Goal: Transaction & Acquisition: Book appointment/travel/reservation

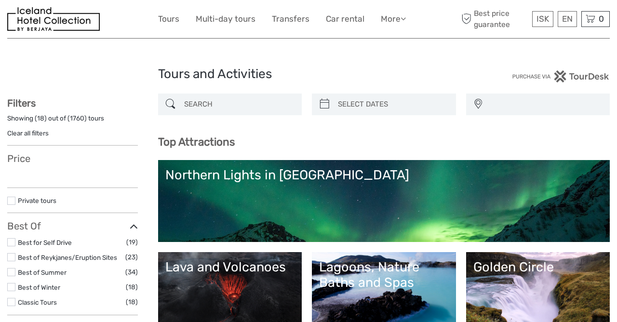
select select
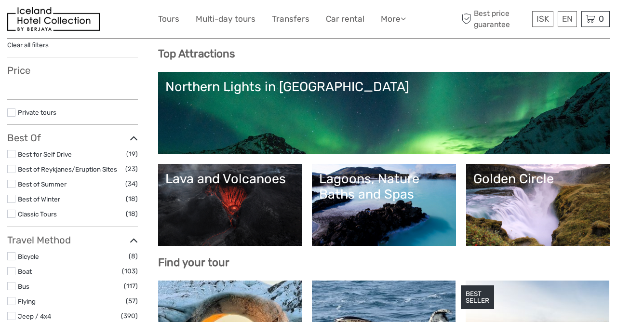
select select
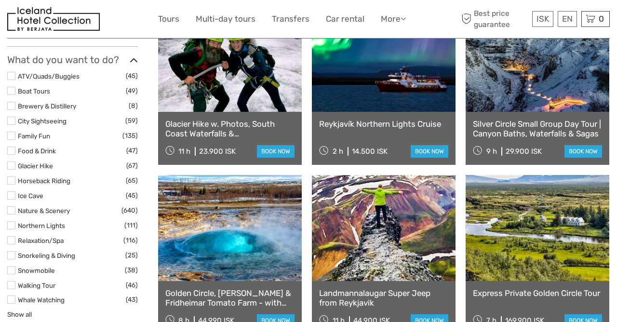
scroll to position [871, 0]
click at [13, 236] on label at bounding box center [11, 240] width 8 height 8
click at [0, 0] on input "checkbox" at bounding box center [0, 0] width 0 height 0
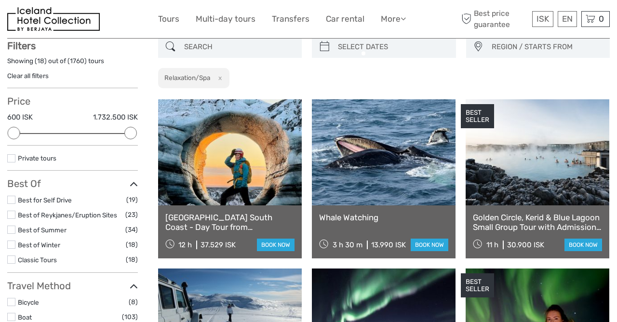
scroll to position [55, 0]
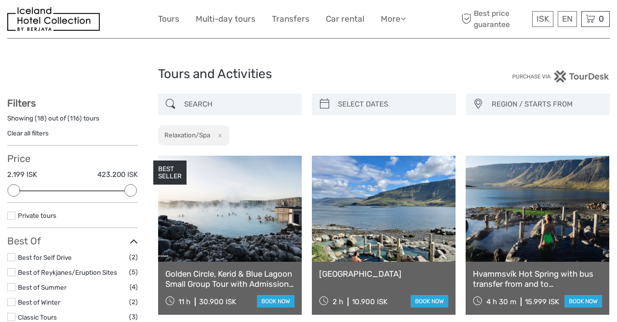
type input "09/09/2025"
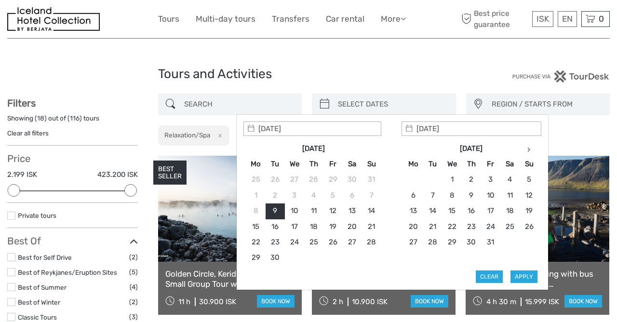
click at [354, 102] on input "search" at bounding box center [392, 104] width 117 height 17
type input "12/09/2025"
click at [521, 275] on button "Apply" at bounding box center [524, 277] width 27 height 13
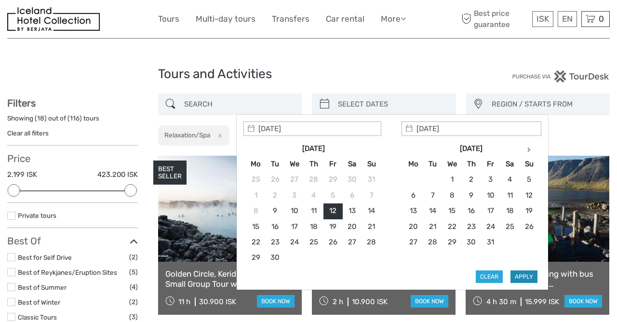
type input "12/09/2025 - 12/09/2025"
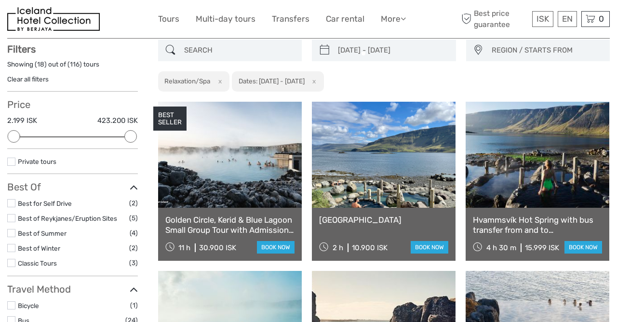
scroll to position [55, 0]
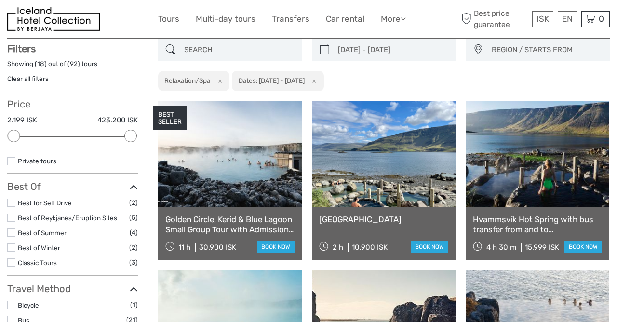
click at [540, 80] on div "12/09/2025 - 12/09/2025 REGION / STARTS FROM Capital Region East North Northeas…" at bounding box center [384, 65] width 453 height 53
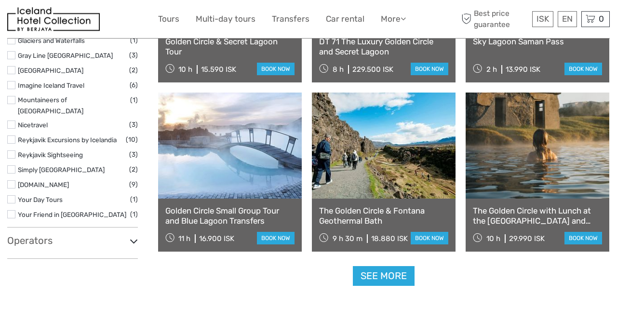
scroll to position [910, 0]
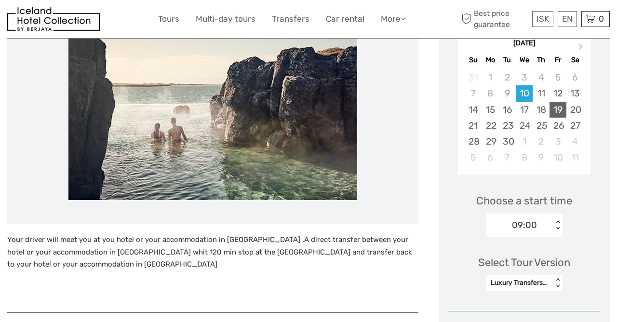
scroll to position [199, 0]
click at [560, 94] on div "12" at bounding box center [558, 93] width 17 height 16
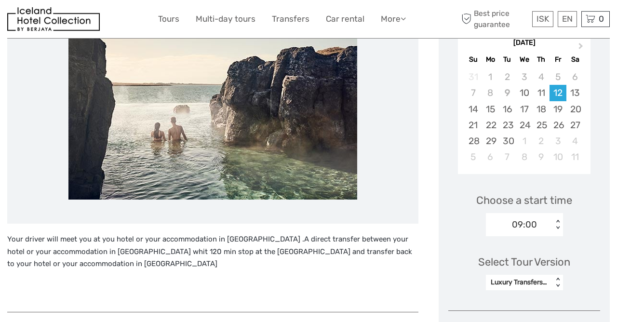
click at [535, 225] on div "09:00" at bounding box center [524, 225] width 25 height 13
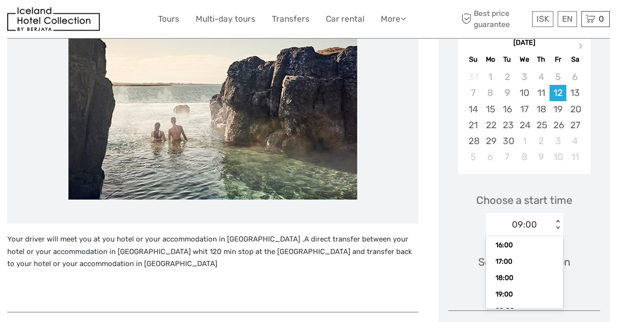
scroll to position [121, 0]
